Goal: Task Accomplishment & Management: Use online tool/utility

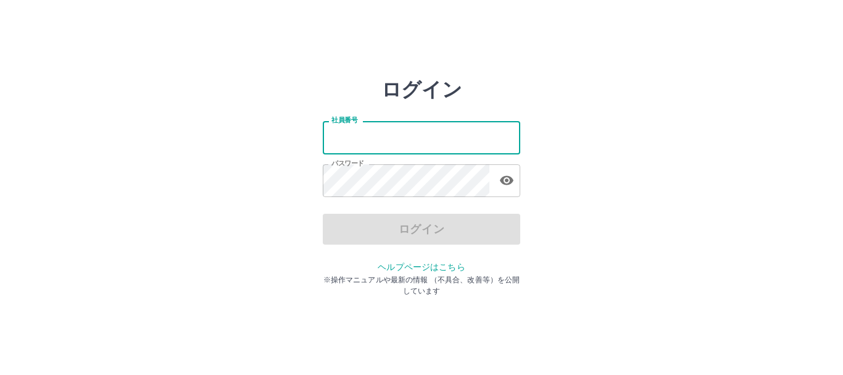
click at [361, 133] on input "社員番号" at bounding box center [422, 137] width 198 height 33
type input "*******"
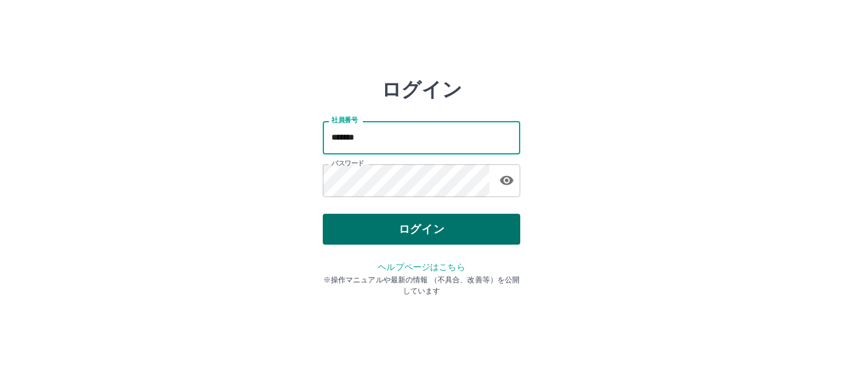
click at [420, 228] on button "ログイン" at bounding box center [422, 229] width 198 height 31
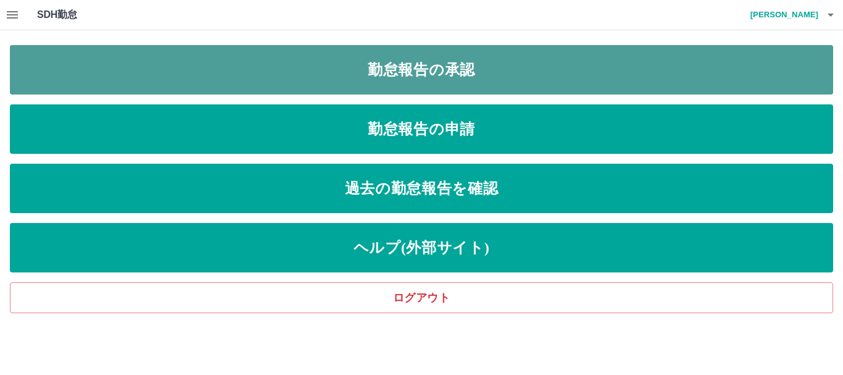
click at [424, 69] on link "勤怠報告の承認" at bounding box center [422, 69] width 824 height 49
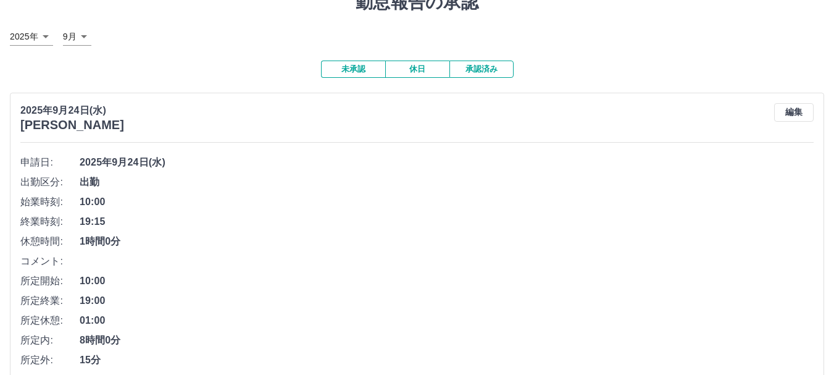
scroll to position [123, 0]
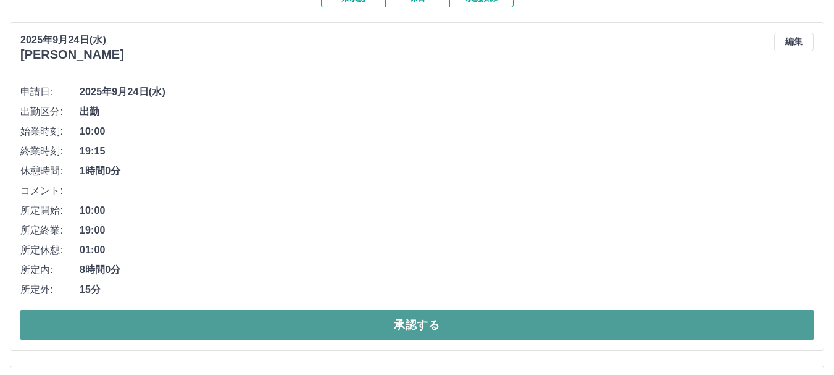
click at [163, 320] on button "承認する" at bounding box center [416, 324] width 793 height 31
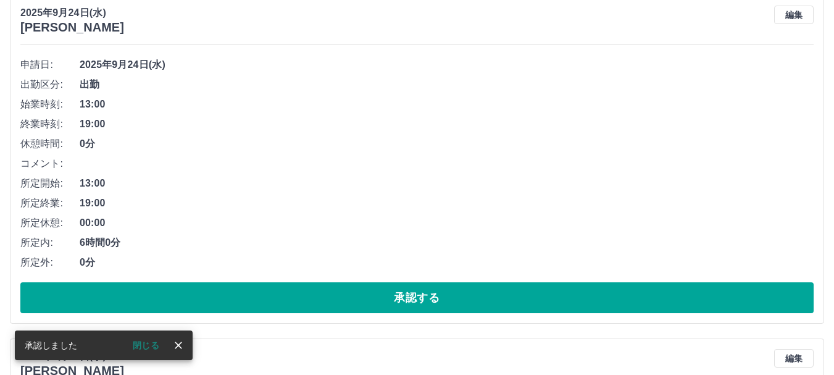
scroll to position [151, 0]
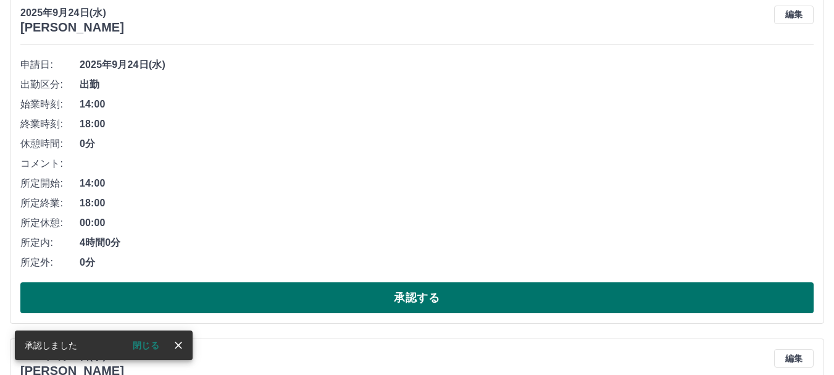
click at [198, 299] on button "承認する" at bounding box center [416, 297] width 793 height 31
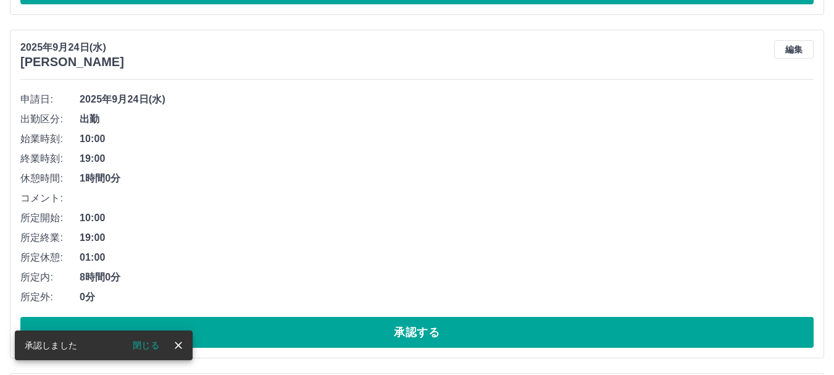
scroll to position [116, 0]
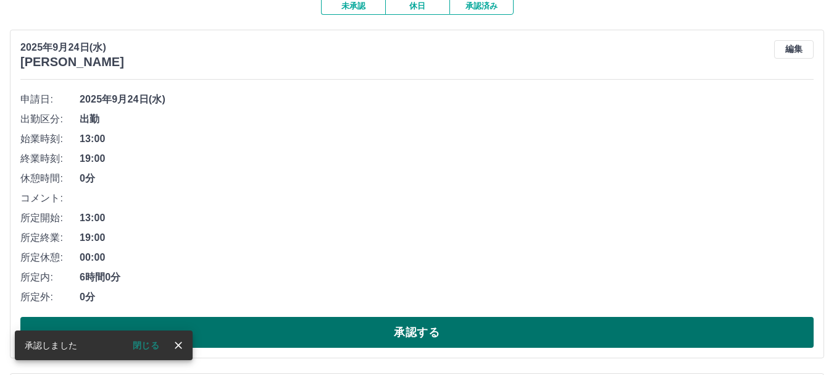
click at [268, 338] on button "承認する" at bounding box center [416, 332] width 793 height 31
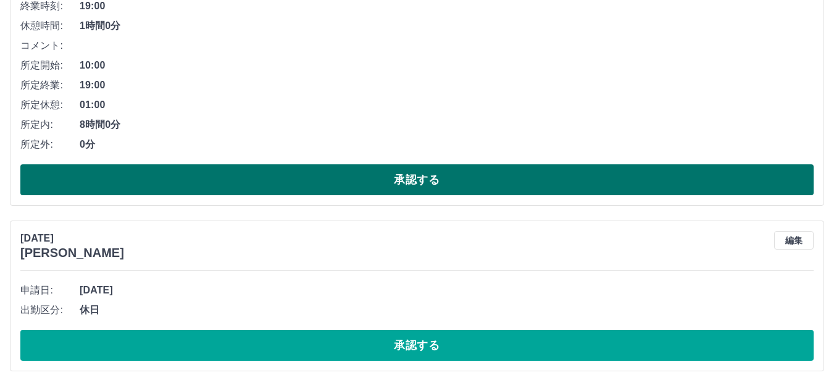
scroll to position [281, 0]
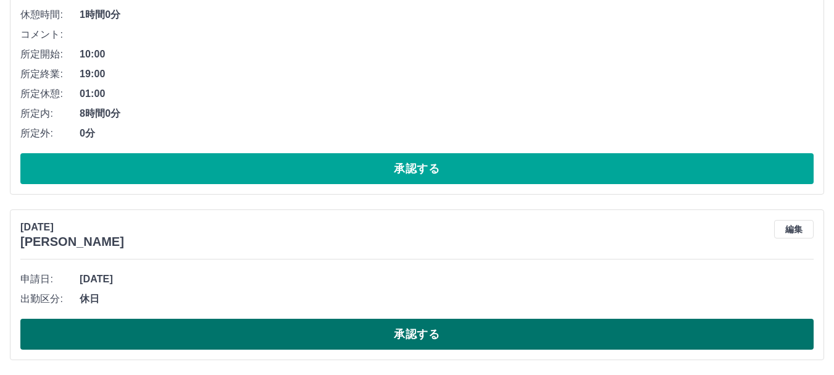
click at [326, 330] on button "承認する" at bounding box center [416, 334] width 793 height 31
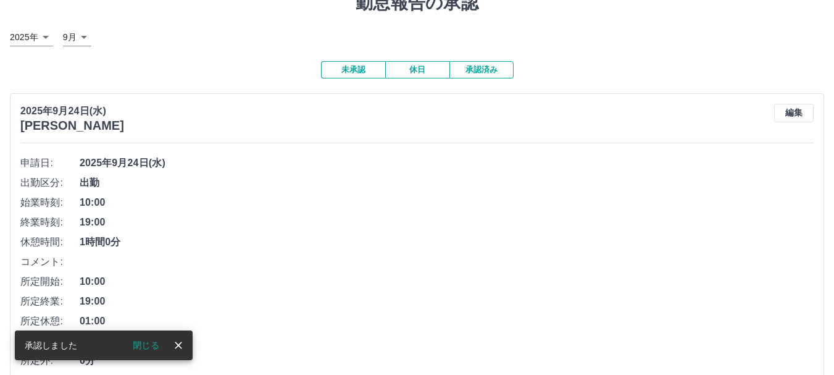
scroll to position [0, 0]
